Goal: Task Accomplishment & Management: Manage account settings

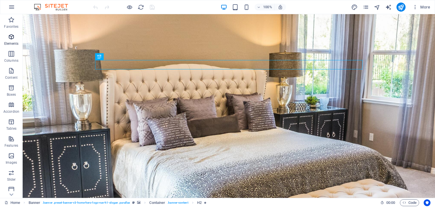
click at [12, 39] on icon "button" at bounding box center [11, 36] width 7 height 7
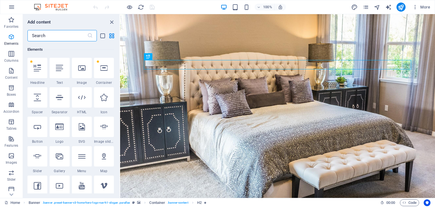
scroll to position [60, 0]
click at [12, 195] on icon at bounding box center [11, 195] width 8 height 8
click at [11, 118] on icon "button" at bounding box center [11, 118] width 7 height 7
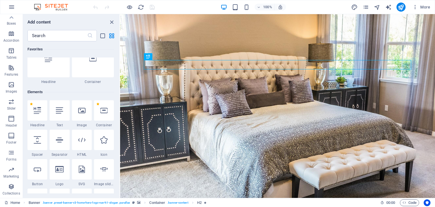
scroll to position [0, 0]
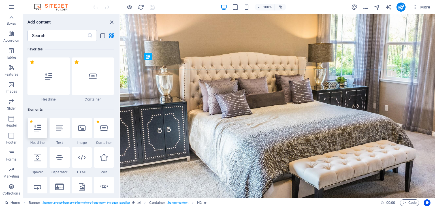
click at [38, 129] on icon at bounding box center [37, 127] width 7 height 7
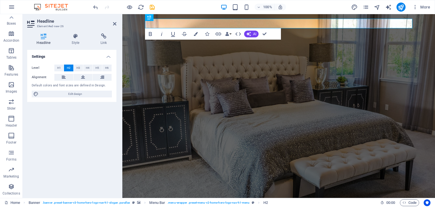
scroll to position [71, 0]
click at [11, 137] on icon "button" at bounding box center [11, 135] width 7 height 7
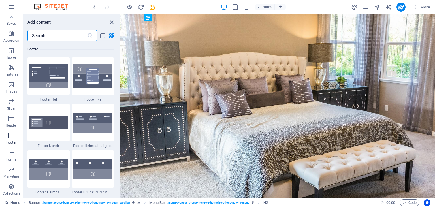
scroll to position [3752, 0]
click at [11, 168] on icon "button" at bounding box center [11, 169] width 7 height 7
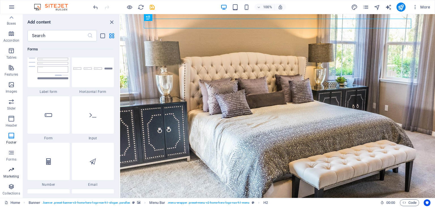
scroll to position [4726, 0]
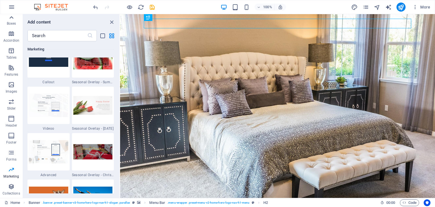
click at [12, 18] on icon at bounding box center [12, 17] width 4 height 3
click at [113, 22] on icon "close panel" at bounding box center [112, 22] width 7 height 7
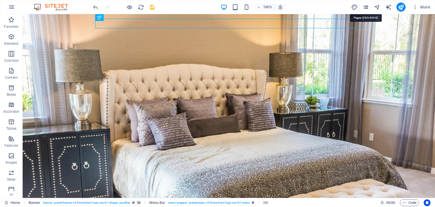
click at [367, 8] on icon "pages" at bounding box center [366, 7] width 7 height 7
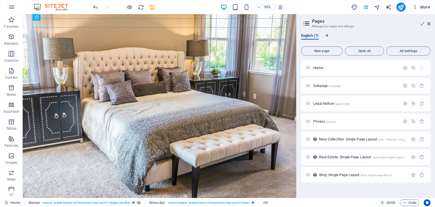
click at [415, 7] on icon "button" at bounding box center [416, 7] width 6 height 6
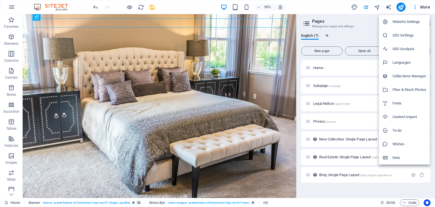
click at [331, 6] on div at bounding box center [217, 103] width 435 height 207
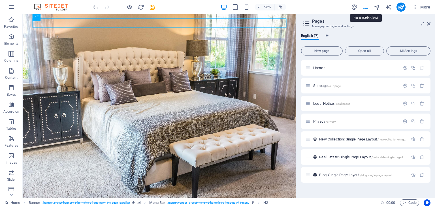
click at [366, 8] on icon "pages" at bounding box center [366, 7] width 7 height 7
click at [427, 23] on h2 "Pages" at bounding box center [371, 21] width 118 height 5
click at [429, 24] on icon at bounding box center [428, 24] width 3 height 5
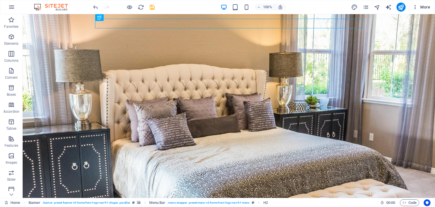
click at [417, 7] on icon "button" at bounding box center [416, 7] width 6 height 6
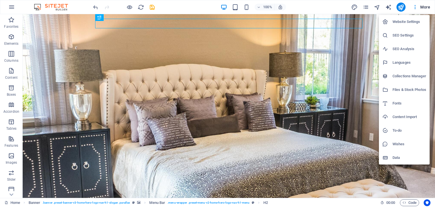
click at [412, 23] on h6 "Website Settings" at bounding box center [410, 21] width 34 height 7
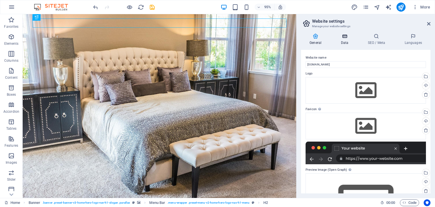
click at [346, 37] on icon at bounding box center [344, 36] width 25 height 6
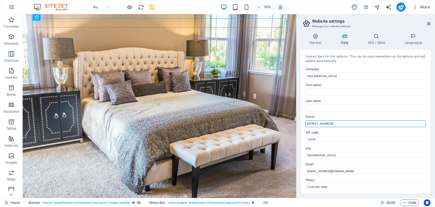
click at [339, 123] on input "[STREET_ADDRESS]" at bounding box center [366, 123] width 120 height 7
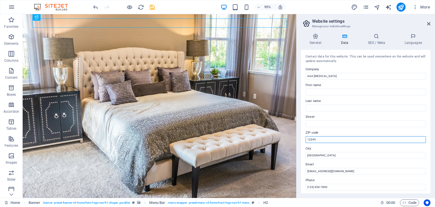
click at [337, 139] on input "12345" at bounding box center [366, 139] width 120 height 7
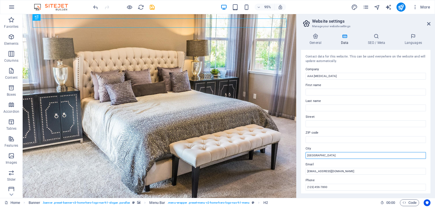
click at [337, 155] on input "[GEOGRAPHIC_DATA]" at bounding box center [366, 155] width 120 height 7
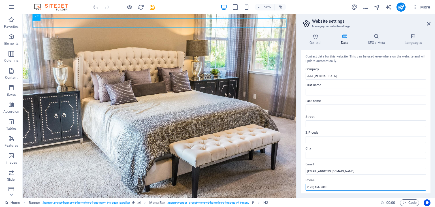
click at [347, 188] on input "(123) 456-7890" at bounding box center [366, 187] width 120 height 7
click at [377, 39] on icon at bounding box center [376, 36] width 35 height 6
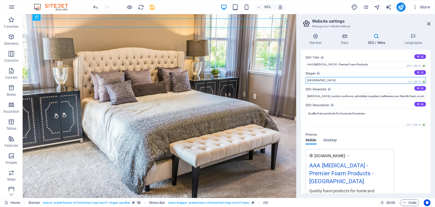
click at [336, 80] on input "[GEOGRAPHIC_DATA]" at bounding box center [366, 80] width 120 height 7
type input "Made in the [GEOGRAPHIC_DATA]"
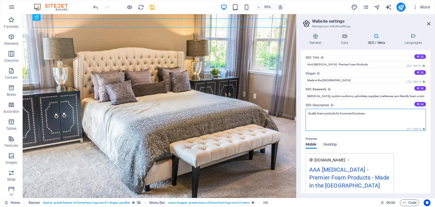
click at [379, 113] on textarea "Quality foam products for home and business." at bounding box center [366, 120] width 120 height 22
type textarea "Quality foam products for home and business. Including packaging foam, conventi…"
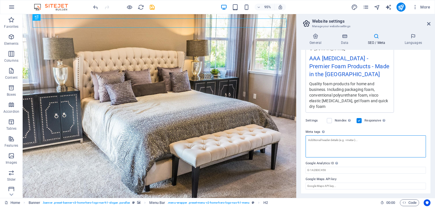
scroll to position [99, 0]
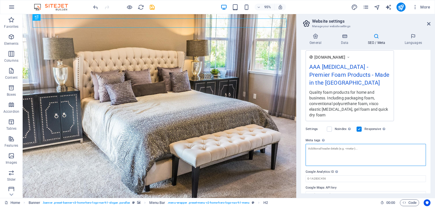
click at [327, 145] on textarea "Meta tags Enter HTML code here that will be placed inside the tags of your webs…" at bounding box center [366, 155] width 120 height 22
paste textarea "[MEDICAL_DATA], [MEDICAL_DATA] mattress, [MEDICAL_DATA] pillow, sleep support, …"
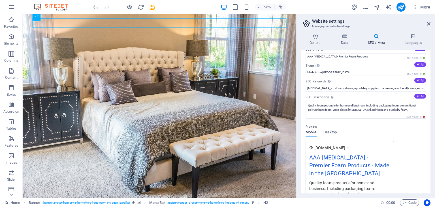
scroll to position [0, 0]
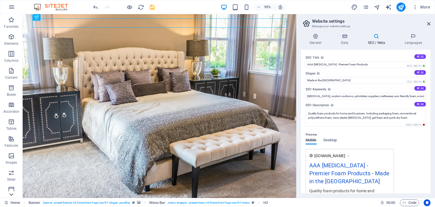
type textarea "[MEDICAL_DATA], [MEDICAL_DATA] mattress, [MEDICAL_DATA] pillow, sleep support, …"
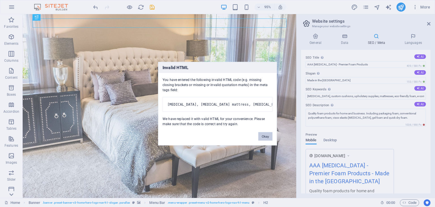
click at [12, 195] on body "AAA [MEDICAL_DATA] Home Favorites Elements Columns Content Boxes Accordion Tabl…" at bounding box center [217, 103] width 435 height 207
click at [267, 135] on button "Okay" at bounding box center [265, 136] width 14 height 9
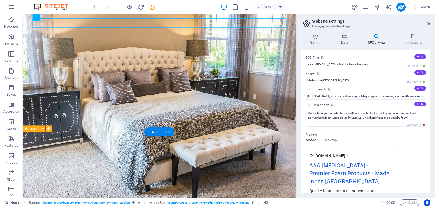
scroll to position [99, 0]
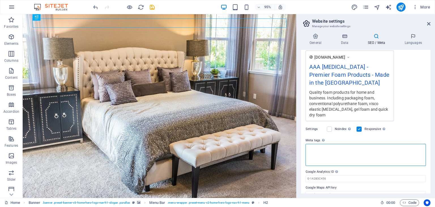
click at [335, 152] on textarea "Meta tags Enter HTML code here that will be placed inside the tags of your webs…" at bounding box center [366, 155] width 120 height 22
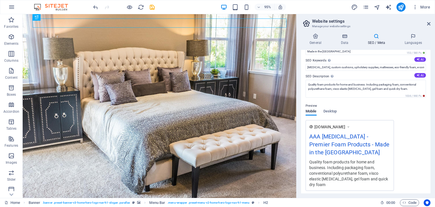
scroll to position [26, 0]
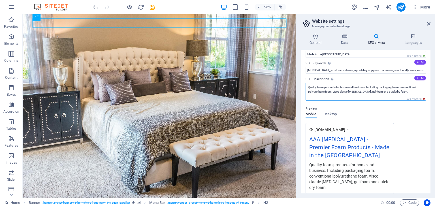
click at [408, 91] on textarea "Quality foam products for home and business. Including packaging foam, conventi…" at bounding box center [366, 92] width 120 height 18
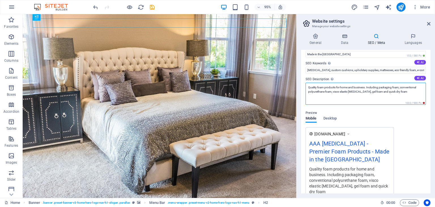
type textarea "Quality foam products for home and business. Including packaging foam, conventi…"
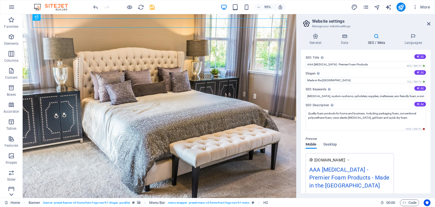
click at [11, 196] on icon at bounding box center [11, 195] width 4 height 3
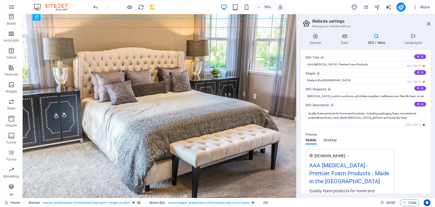
scroll to position [71, 0]
click at [12, 119] on icon "button" at bounding box center [11, 118] width 7 height 7
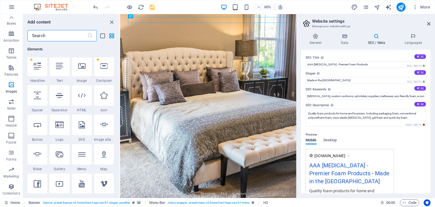
scroll to position [0, 0]
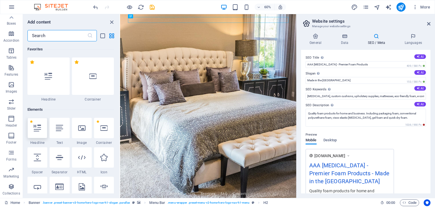
click at [39, 128] on icon at bounding box center [37, 127] width 7 height 7
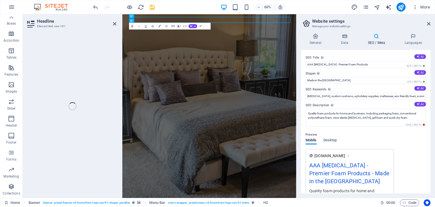
scroll to position [71, 0]
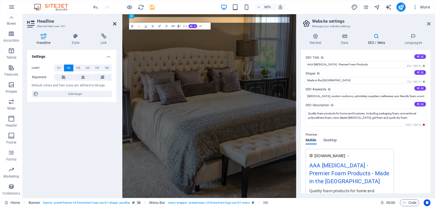
click at [114, 24] on icon at bounding box center [114, 24] width 3 height 5
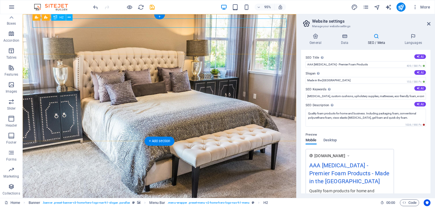
click at [86, 198] on div "New headline" at bounding box center [167, 203] width 268 height 10
click at [69, 17] on icon at bounding box center [69, 17] width 3 height 6
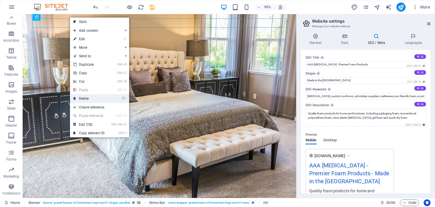
click at [88, 99] on link "⌦ Delete" at bounding box center [89, 98] width 38 height 9
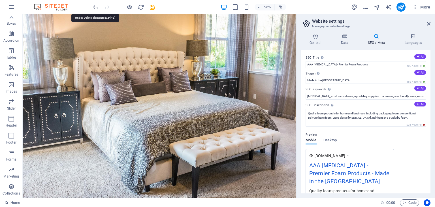
click at [96, 5] on icon "undo" at bounding box center [95, 7] width 7 height 7
click at [108, 5] on icon "redo" at bounding box center [107, 7] width 7 height 7
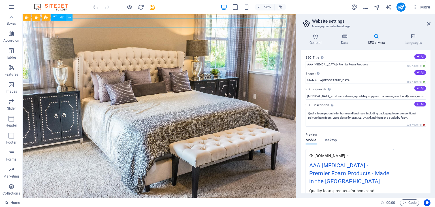
click at [69, 16] on icon at bounding box center [69, 17] width 3 height 6
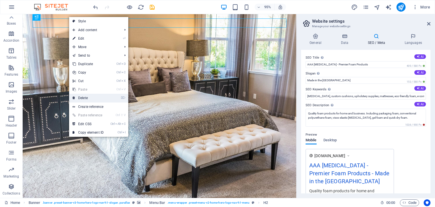
click at [84, 96] on link "⌦ Delete" at bounding box center [88, 98] width 38 height 9
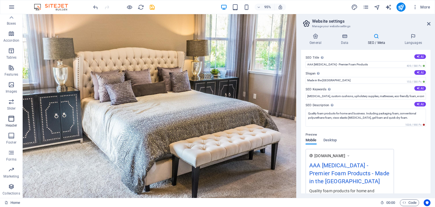
click at [10, 117] on icon "button" at bounding box center [11, 118] width 7 height 7
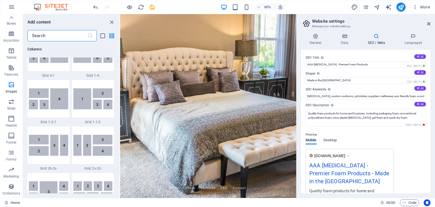
scroll to position [0, 0]
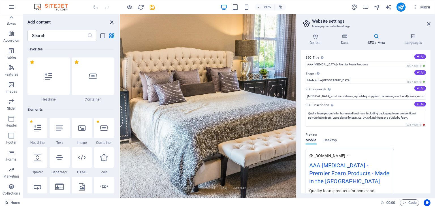
click at [112, 20] on icon "close panel" at bounding box center [112, 22] width 7 height 7
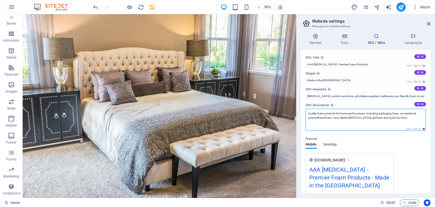
drag, startPoint x: 308, startPoint y: 113, endPoint x: 410, endPoint y: 121, distance: 102.3
click at [410, 121] on textarea "Quality foam products for home and business. Including packaging foam, conventi…" at bounding box center [366, 120] width 120 height 22
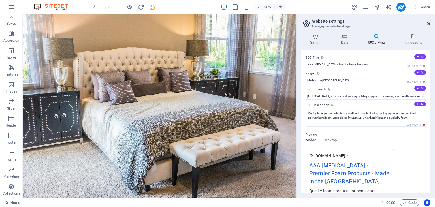
click at [429, 22] on icon at bounding box center [428, 24] width 3 height 5
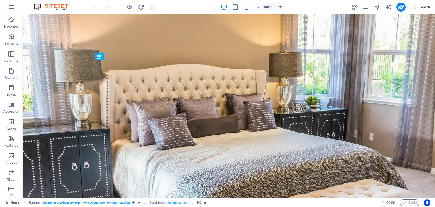
click at [427, 7] on span "More" at bounding box center [422, 7] width 18 height 6
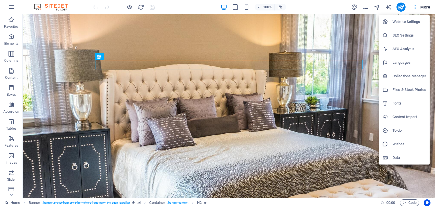
click at [403, 35] on h6 "SEO Settings" at bounding box center [410, 35] width 34 height 7
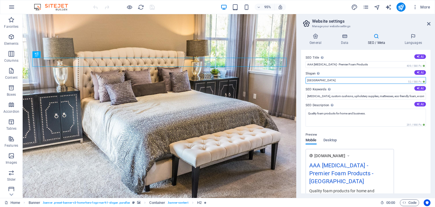
click at [340, 80] on input "[GEOGRAPHIC_DATA]" at bounding box center [366, 80] width 120 height 7
type input "Made in the [GEOGRAPHIC_DATA]"
click at [336, 114] on textarea "Quality foam products for home and business." at bounding box center [366, 118] width 120 height 18
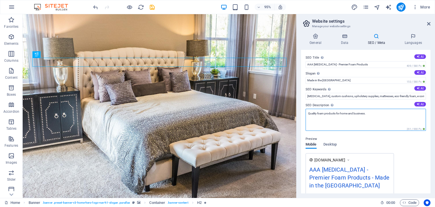
click at [336, 114] on textarea "Quality foam products for home and business." at bounding box center [366, 120] width 120 height 22
paste textarea "Including packaging foam, conventional polyurethane foam, visco elastic memory …"
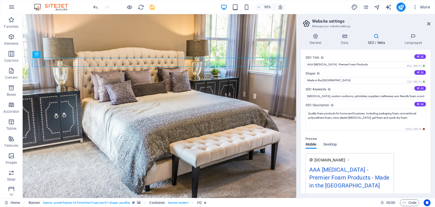
click at [415, 141] on div "Preview Mobile Desktop www.example.com AAA Memory Foam - Premier Foam Products …" at bounding box center [366, 177] width 120 height 93
click at [407, 117] on textarea "Quality foam products for home and business. Including packaging foam, conventi…" at bounding box center [366, 120] width 120 height 22
click at [391, 117] on textarea "Quality foam products for home and business. Including packaging foam, conventi…" at bounding box center [366, 120] width 120 height 22
click at [374, 119] on textarea "Quality foam products for home and business. Including packaging foam, conventi…" at bounding box center [366, 120] width 120 height 22
click at [380, 118] on textarea "Quality foam products for home and business. Including packaging foam, conventi…" at bounding box center [366, 120] width 120 height 22
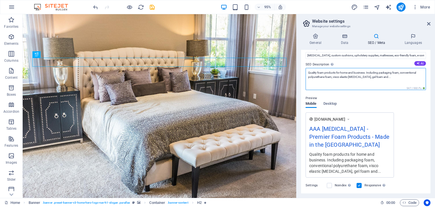
scroll to position [40, 0]
type textarea "Quality foam products for home and business. Including packaging foam, conventi…"
click at [352, 120] on div "www.example.com AAA Memory Foam - Premier Foam Products - Made in the USA Quali…" at bounding box center [350, 145] width 88 height 65
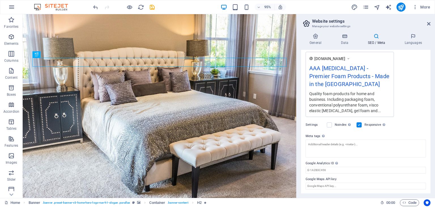
scroll to position [0, 0]
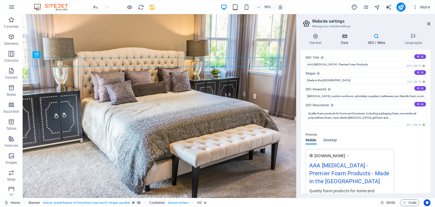
click at [344, 38] on icon at bounding box center [344, 36] width 25 height 6
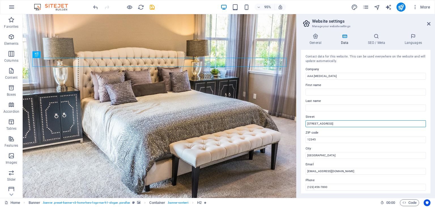
click at [338, 123] on input "[STREET_ADDRESS]" at bounding box center [366, 123] width 120 height 7
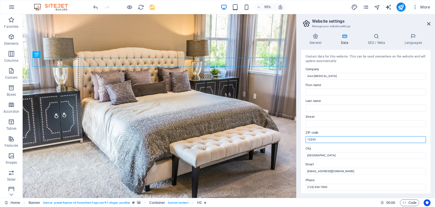
click at [335, 138] on input "12345" at bounding box center [366, 139] width 120 height 7
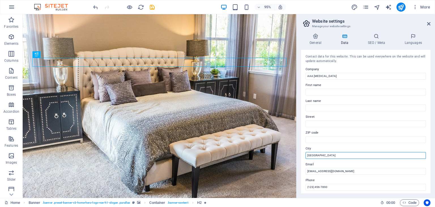
click at [328, 155] on input "[GEOGRAPHIC_DATA]" at bounding box center [366, 155] width 120 height 7
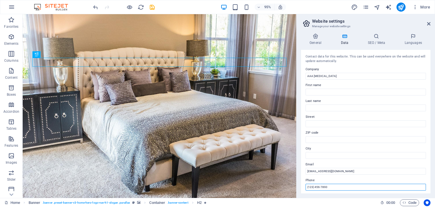
click at [327, 187] on input "(123) 456-7890" at bounding box center [366, 187] width 120 height 7
click at [316, 36] on icon at bounding box center [315, 36] width 29 height 6
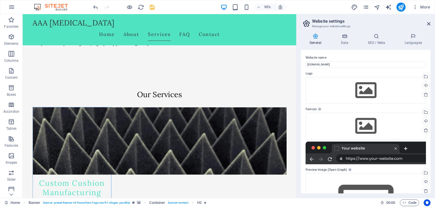
scroll to position [319, 0]
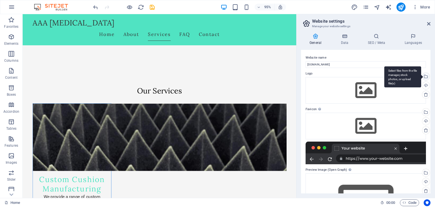
click at [426, 76] on div "Select files from the file manager, stock photos, or upload file(s)" at bounding box center [425, 77] width 9 height 9
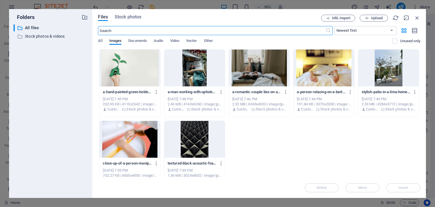
scroll to position [409, 0]
click at [257, 71] on div at bounding box center [259, 68] width 61 height 37
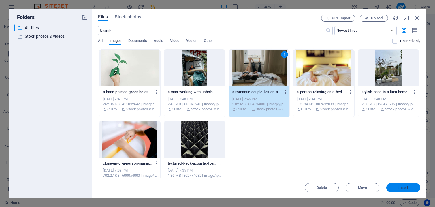
click at [406, 188] on span "Insert" at bounding box center [404, 187] width 10 height 3
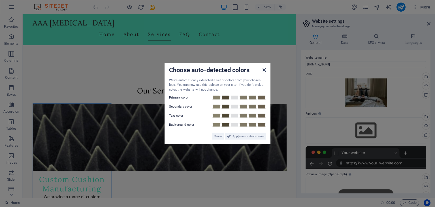
click at [264, 69] on icon at bounding box center [264, 69] width 3 height 5
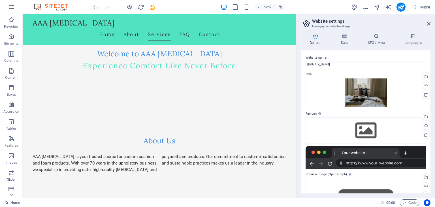
scroll to position [186, 0]
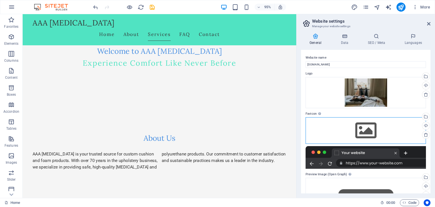
click at [367, 129] on div "Drag files here, click to choose files or select files from Files or our free s…" at bounding box center [366, 130] width 120 height 27
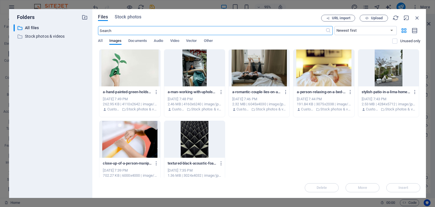
scroll to position [275, 0]
click at [260, 67] on div at bounding box center [259, 68] width 61 height 37
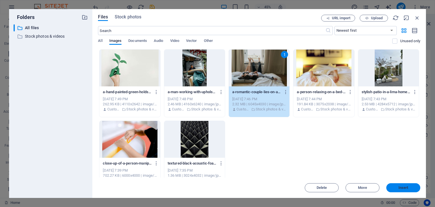
click at [403, 188] on span "Insert" at bounding box center [404, 187] width 10 height 3
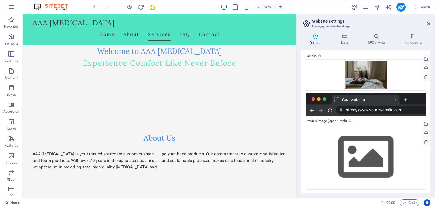
scroll to position [58, 0]
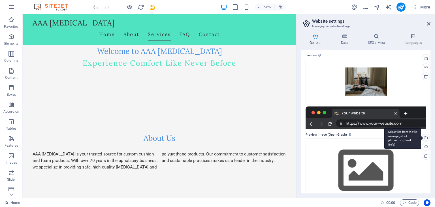
click at [421, 138] on div "Select files from the file manager, stock photos, or upload file(s)" at bounding box center [403, 138] width 37 height 21
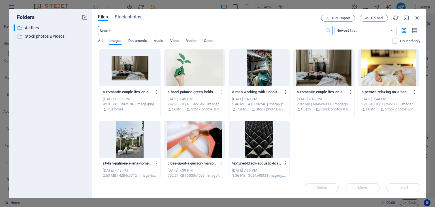
scroll to position [275, 0]
click at [318, 72] on div at bounding box center [324, 68] width 61 height 37
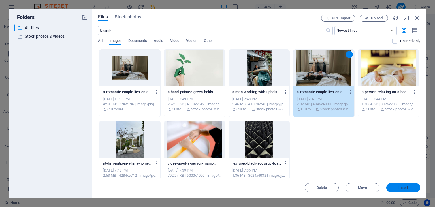
click at [401, 186] on span "Insert" at bounding box center [404, 187] width 10 height 3
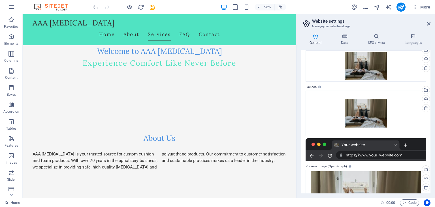
scroll to position [0, 0]
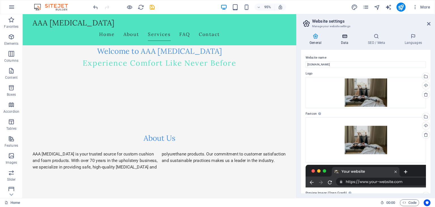
click at [346, 39] on icon at bounding box center [344, 36] width 25 height 6
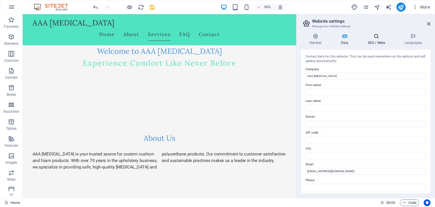
click at [375, 38] on icon at bounding box center [376, 36] width 35 height 6
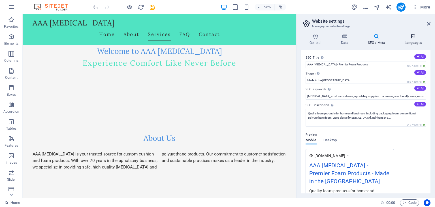
click at [415, 36] on icon at bounding box center [413, 36] width 35 height 6
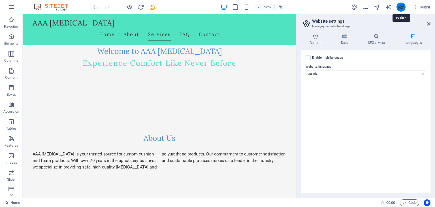
click at [402, 9] on icon "publish" at bounding box center [401, 7] width 7 height 7
